Goal: Navigation & Orientation: Find specific page/section

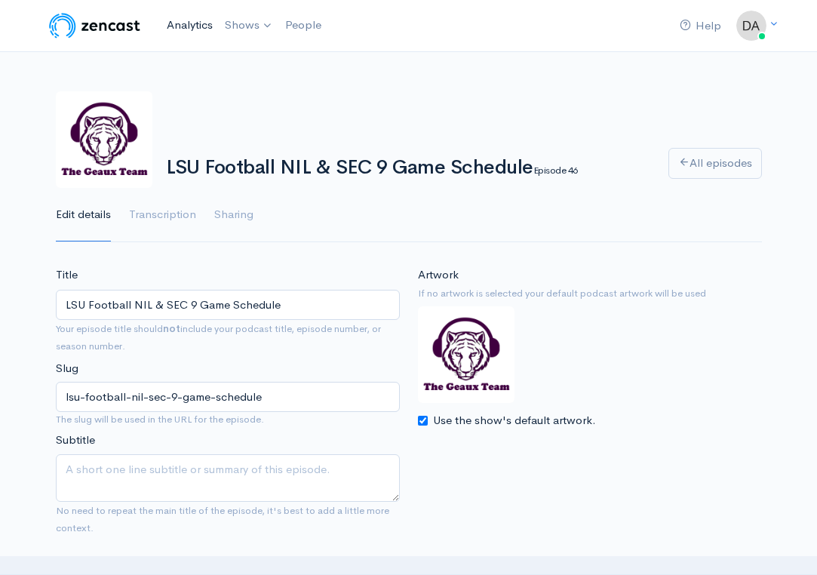
click at [184, 35] on link "Analytics" at bounding box center [190, 25] width 58 height 32
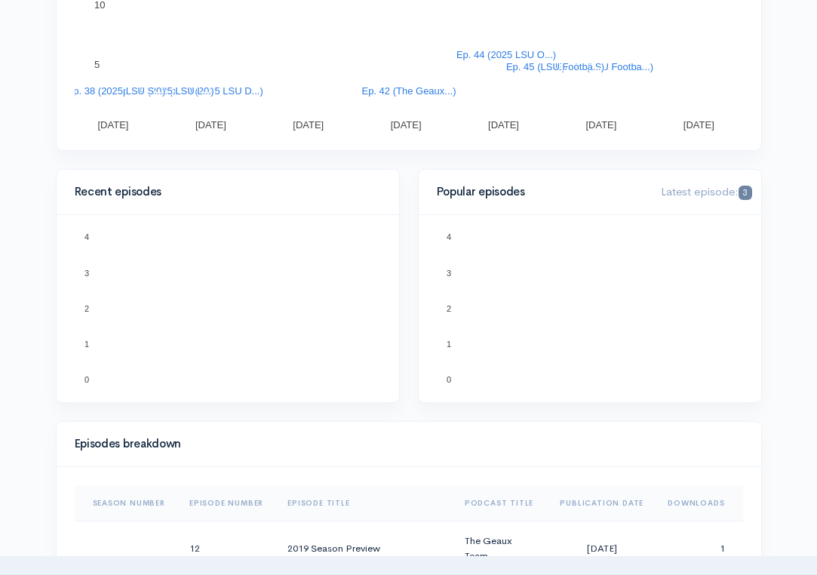
scroll to position [426, 0]
